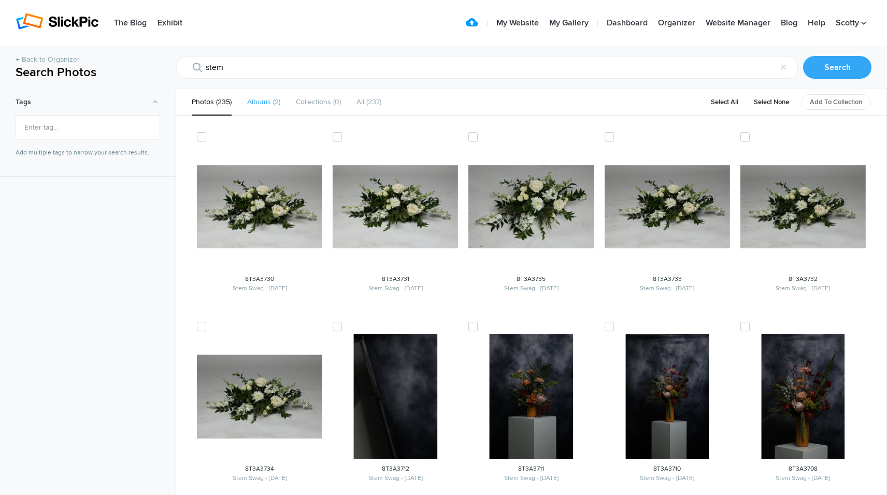
click at [272, 98] on span "2" at bounding box center [275, 101] width 9 height 9
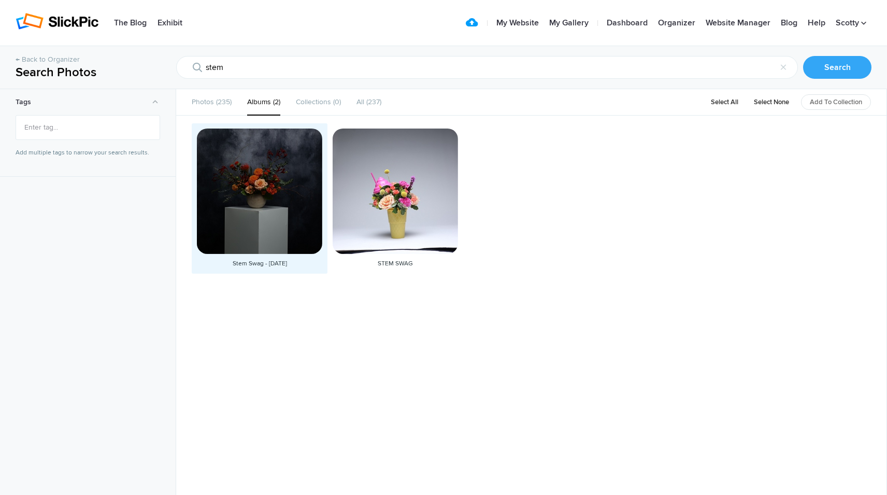
click at [288, 205] on div at bounding box center [259, 190] width 125 height 125
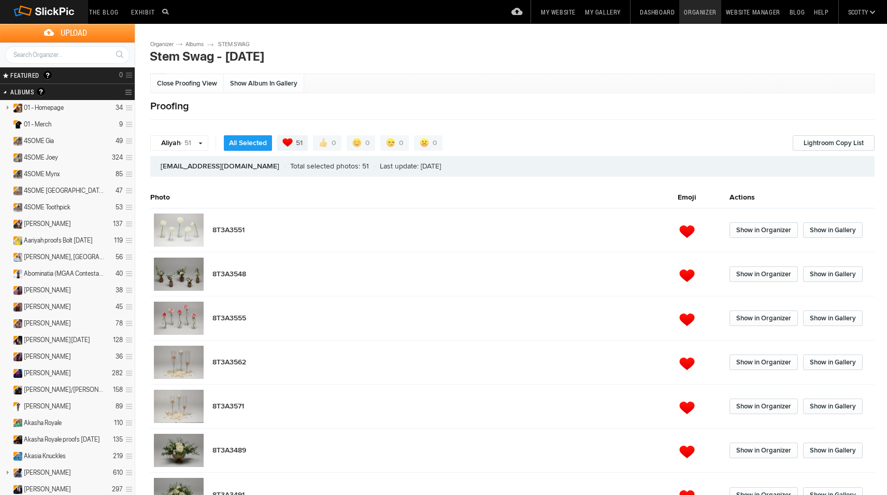
click at [242, 40] on link "STEM SWAG" at bounding box center [239, 44] width 42 height 8
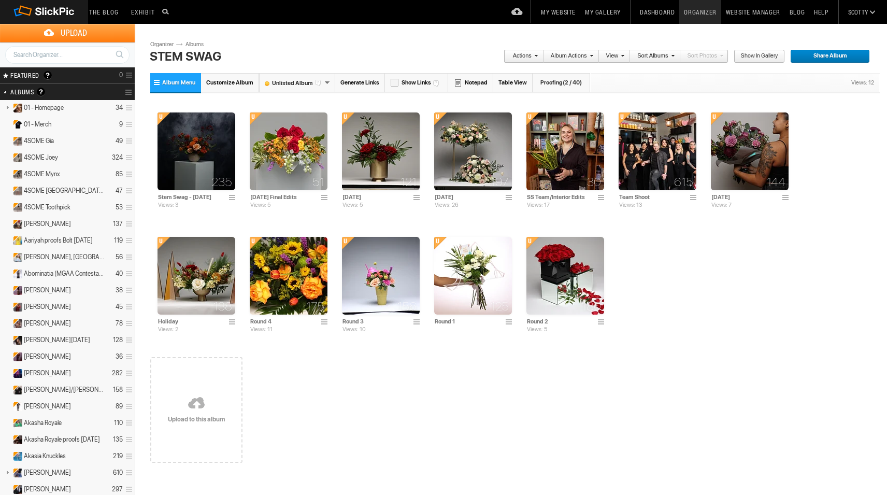
click at [563, 82] on span "(2 / 40)" at bounding box center [572, 82] width 19 height 7
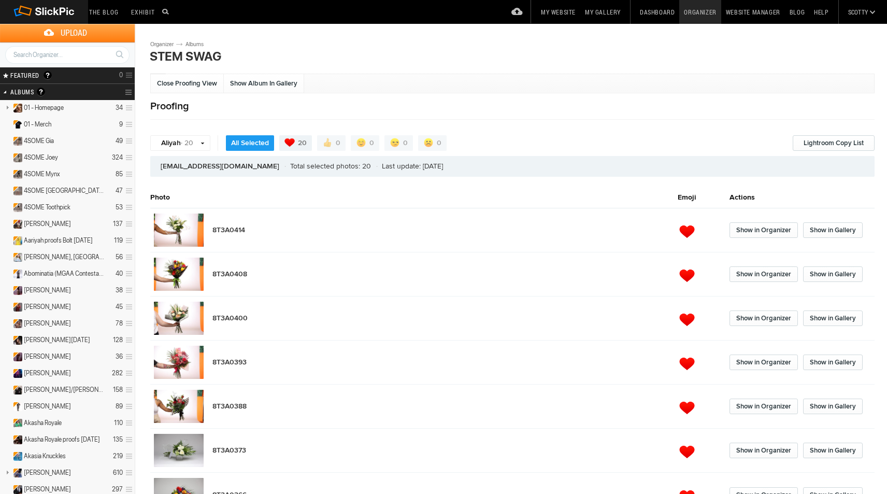
click at [89, 67] on div "Search" at bounding box center [67, 54] width 135 height 25
click at [85, 55] on input "text" at bounding box center [67, 55] width 124 height 18
type input "stem"
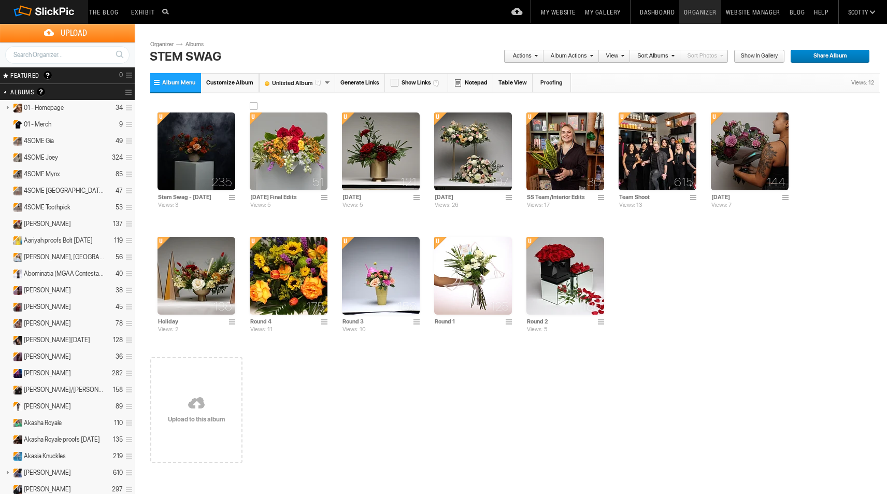
click at [297, 147] on img at bounding box center [289, 151] width 78 height 78
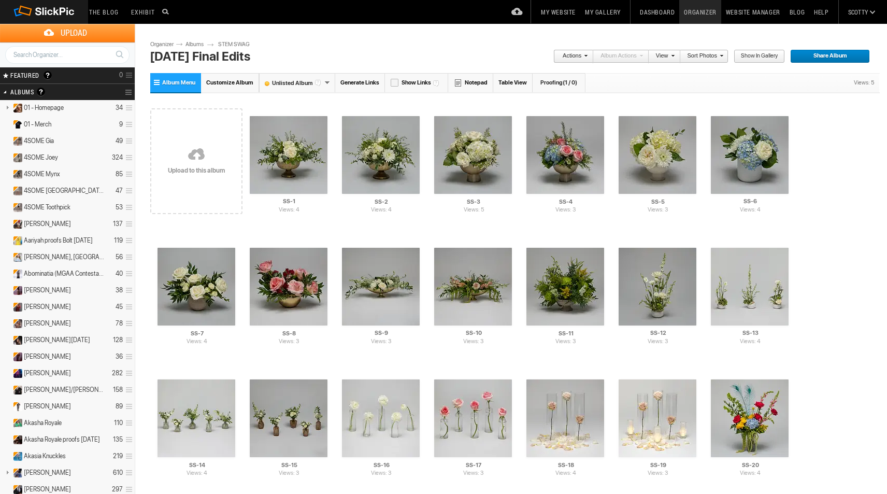
click at [191, 159] on link at bounding box center [196, 155] width 92 height 120
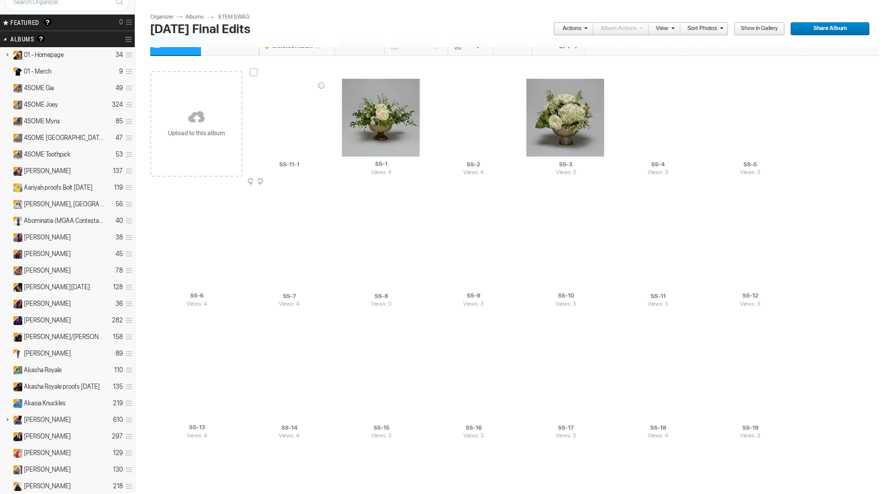
scroll to position [81, 0]
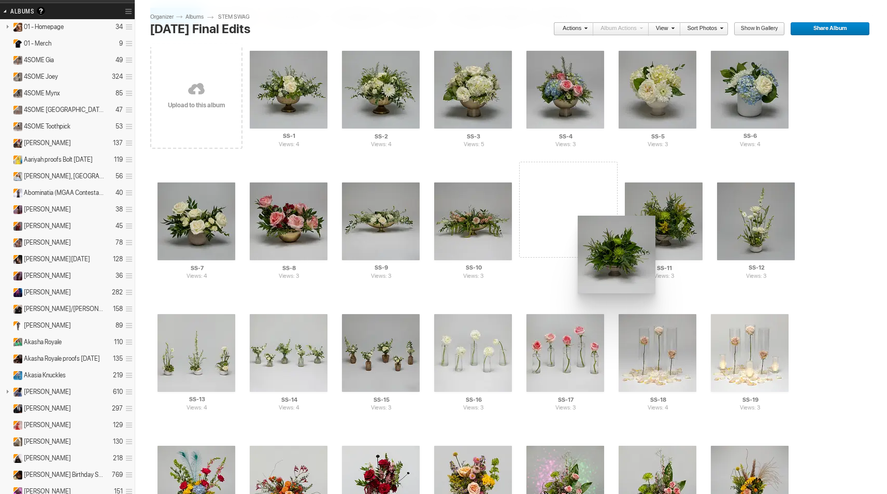
drag, startPoint x: 292, startPoint y: 87, endPoint x: 545, endPoint y: 203, distance: 278.6
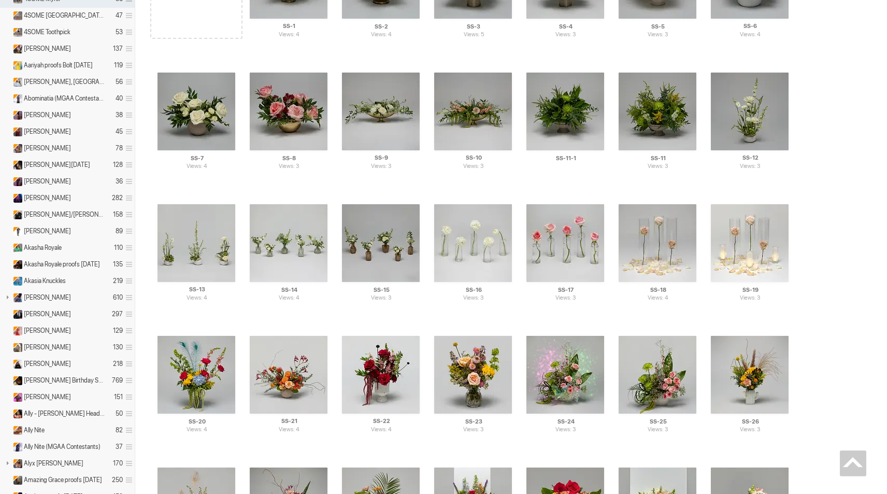
scroll to position [0, 0]
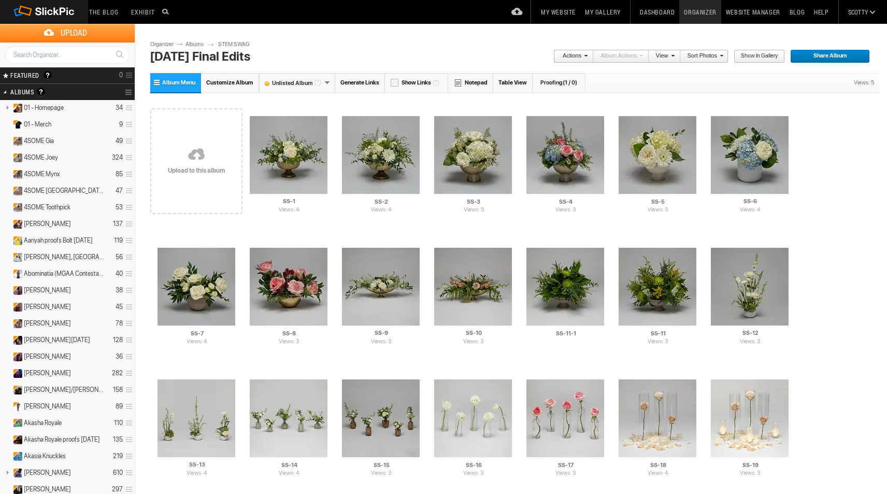
click at [196, 44] on link "Albums" at bounding box center [198, 44] width 31 height 8
